Goal: Contribute content: Add original content to the website for others to see

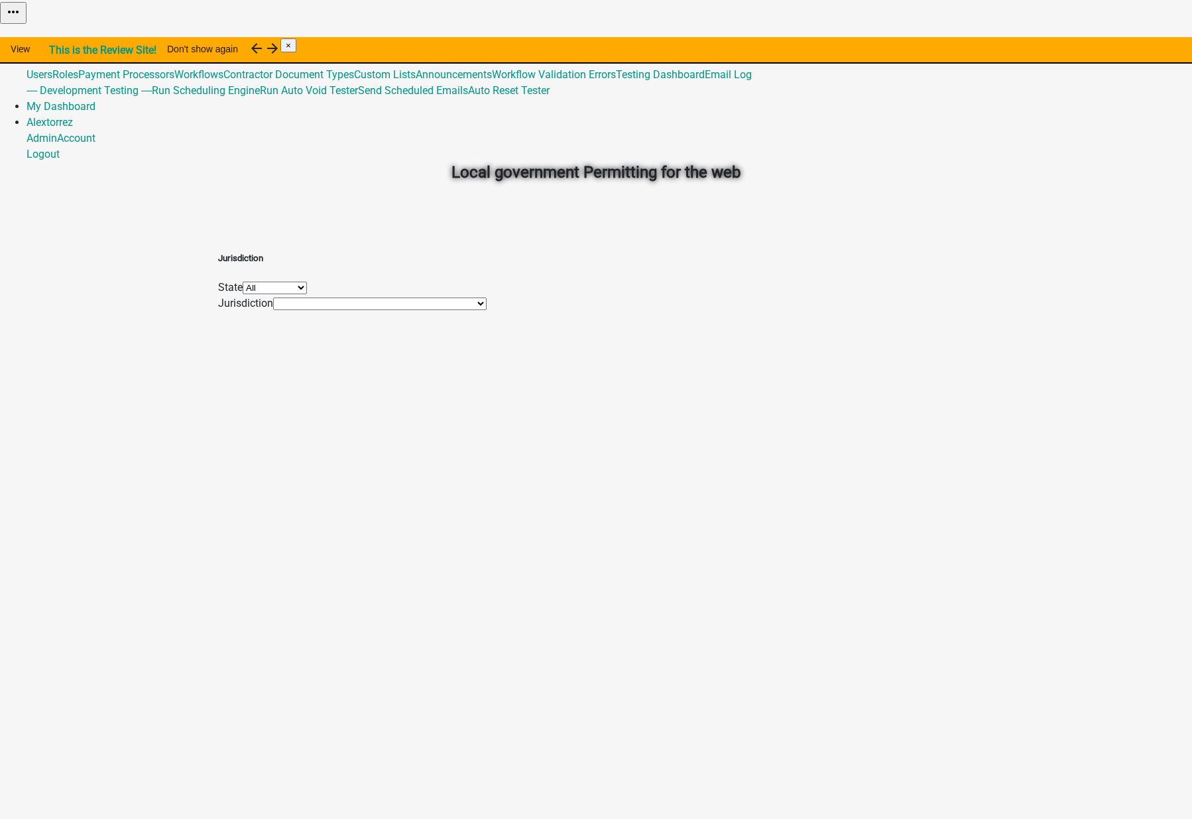
click at [307, 293] on select "All [US_STATE] [US_STATE] [US_STATE] [US_STATE]" at bounding box center [275, 288] width 64 height 13
click at [95, 100] on link "My Dashboard" at bounding box center [61, 106] width 69 height 13
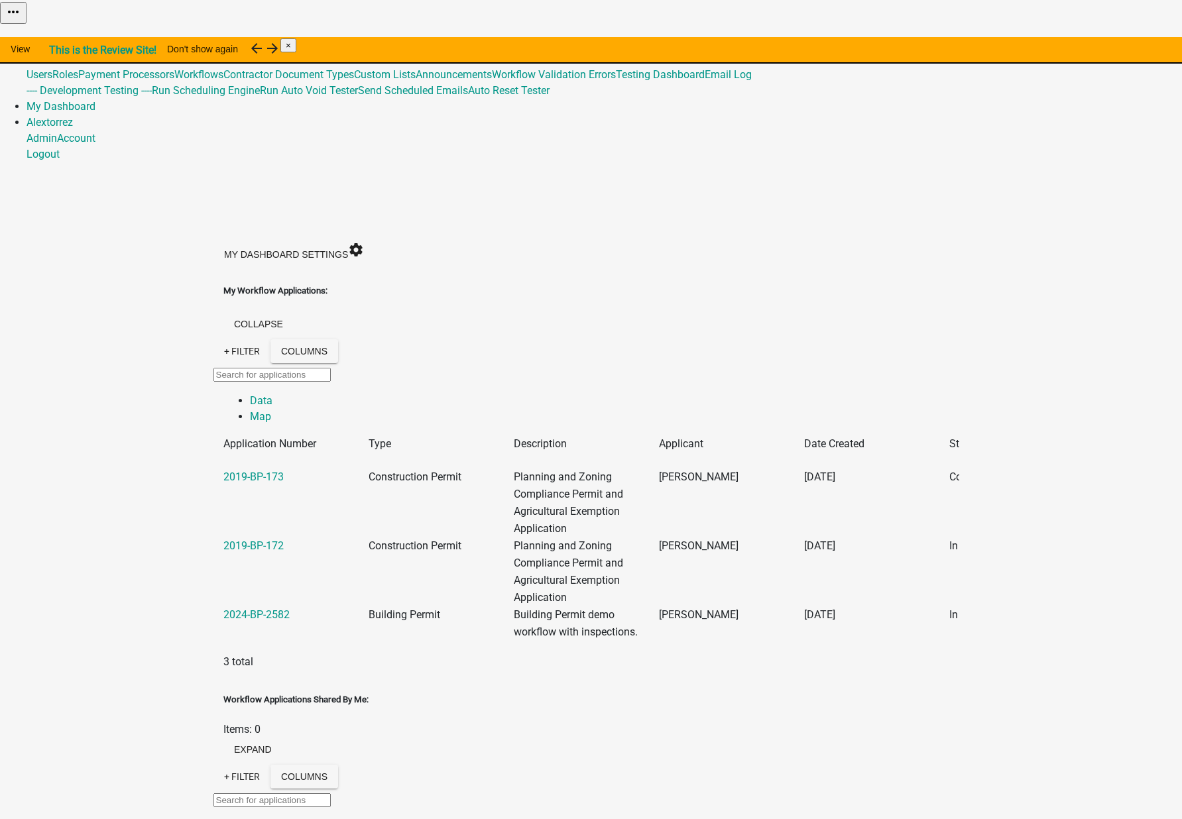
click at [57, 52] on link "Global" at bounding box center [42, 58] width 30 height 13
click at [375, 237] on div "My Dashboard Settings settings" at bounding box center [293, 253] width 161 height 33
click at [95, 100] on link "My Dashboard" at bounding box center [61, 106] width 69 height 13
click at [57, 52] on link "Global" at bounding box center [42, 58] width 30 height 13
click at [354, 81] on link "Contractor Document Types" at bounding box center [288, 74] width 131 height 13
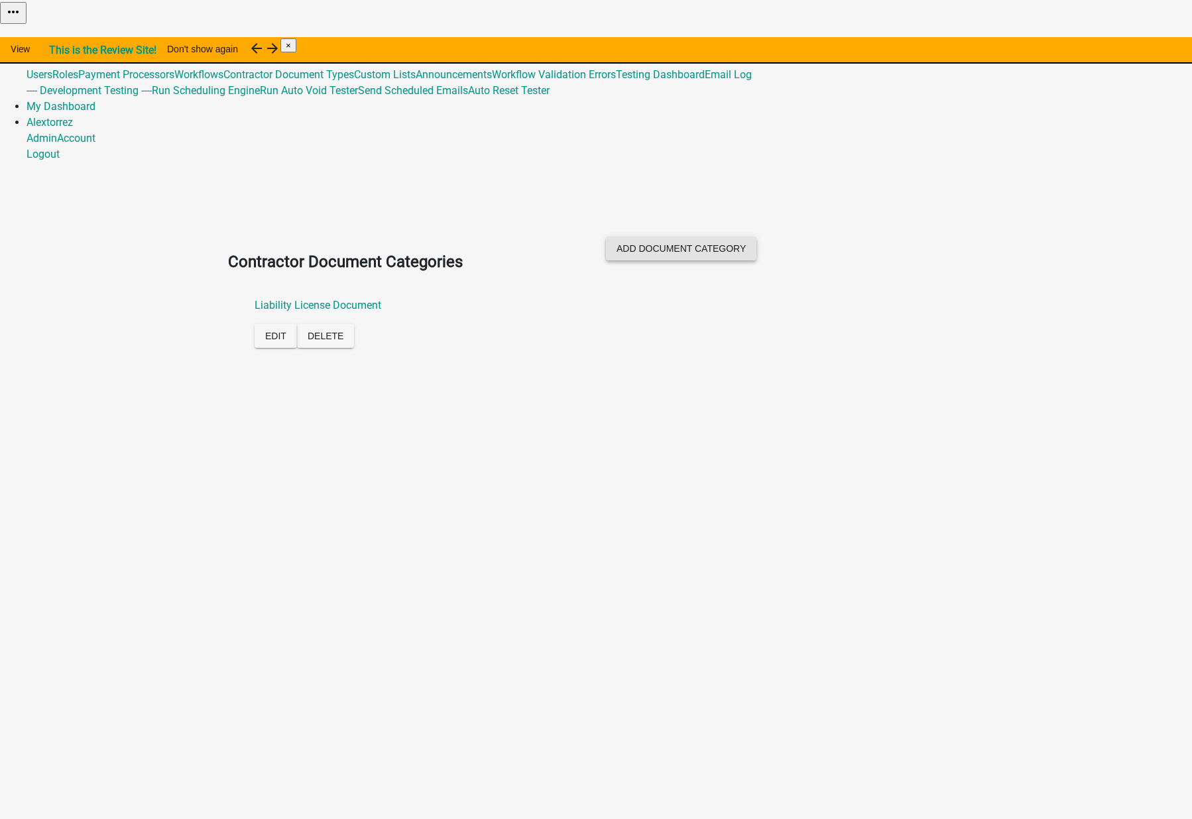
click at [756, 237] on button "Add Document Category" at bounding box center [681, 249] width 150 height 24
click at [327, 358] on input "text" at bounding box center [385, 365] width 117 height 14
click at [547, 280] on body "Internet Explorer does NOT work with GeoPermits. Get a new browser for more sec…" at bounding box center [596, 409] width 1192 height 819
click at [57, 52] on link "Global" at bounding box center [42, 58] width 30 height 13
click at [57, 36] on link "Admin" at bounding box center [42, 42] width 30 height 13
